Goal: Transaction & Acquisition: Purchase product/service

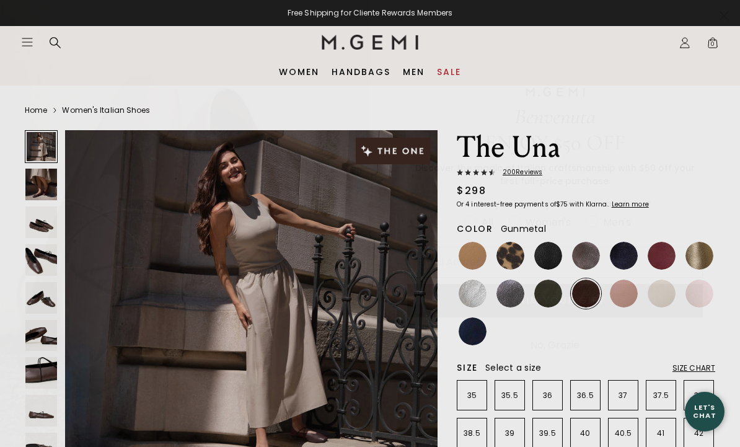
click at [516, 293] on button "CLAIM YOUR GIFT" at bounding box center [555, 300] width 296 height 33
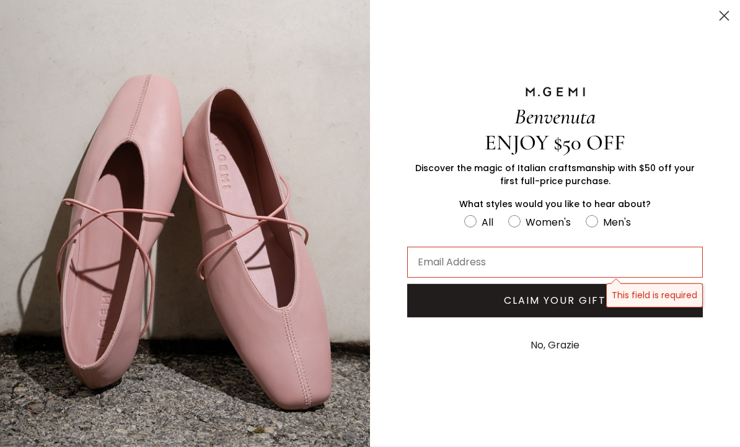
scroll to position [125, 0]
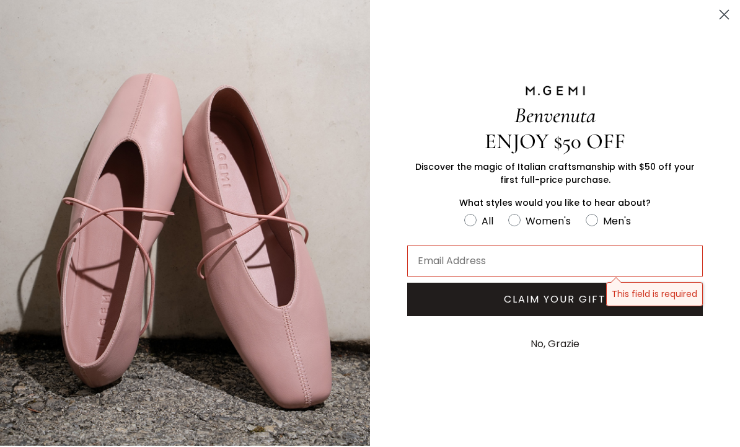
click at [723, 15] on circle "Close dialog" at bounding box center [724, 16] width 20 height 20
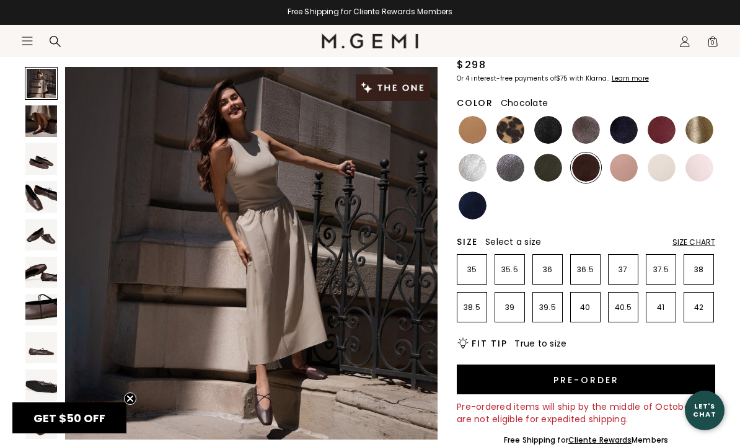
scroll to position [126, 0]
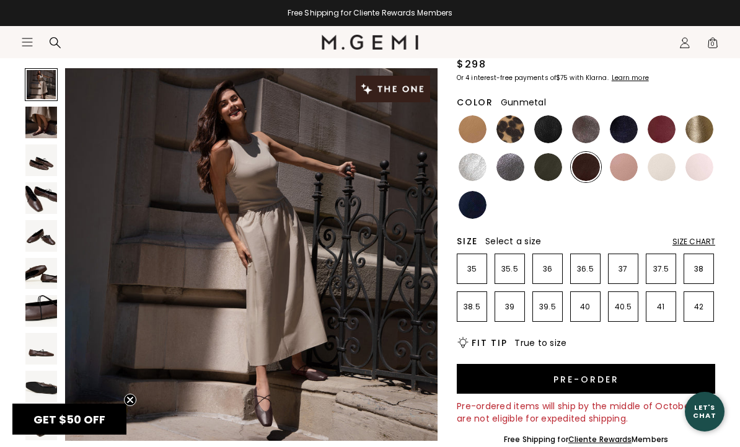
click at [510, 167] on img at bounding box center [510, 167] width 28 height 28
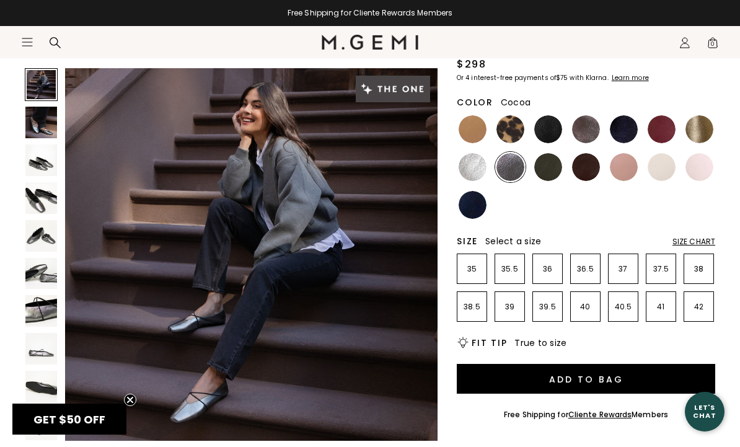
click at [589, 129] on img at bounding box center [586, 129] width 28 height 28
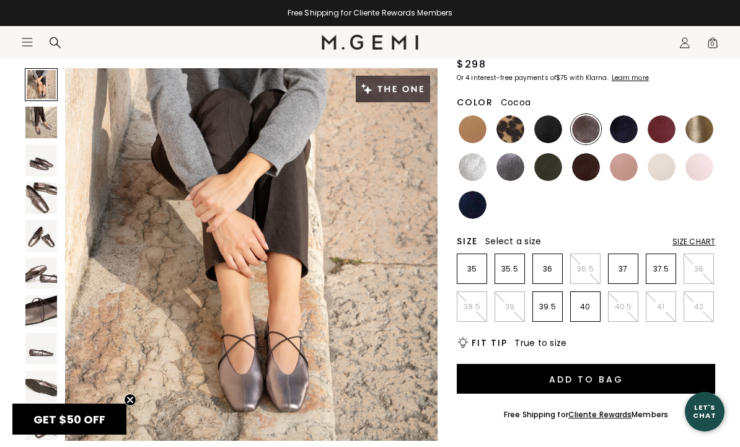
click at [513, 171] on img at bounding box center [510, 167] width 28 height 28
